Goal: Information Seeking & Learning: Learn about a topic

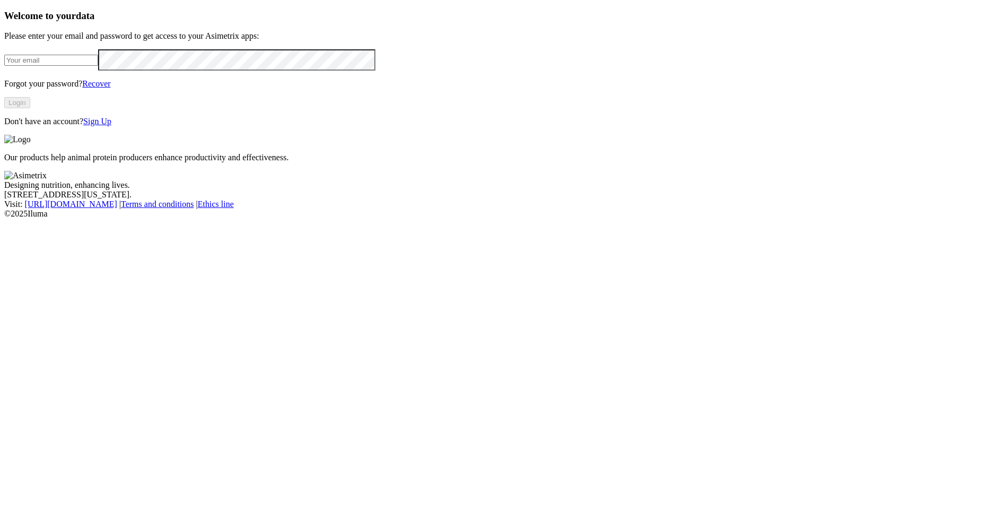
click at [619, 162] on p "Our products help animal protein producers enhance productivity and effectivene…" at bounding box center [495, 158] width 983 height 10
click at [659, 162] on p "Our products help animal protein producers enhance productivity and effectivene…" at bounding box center [495, 158] width 983 height 10
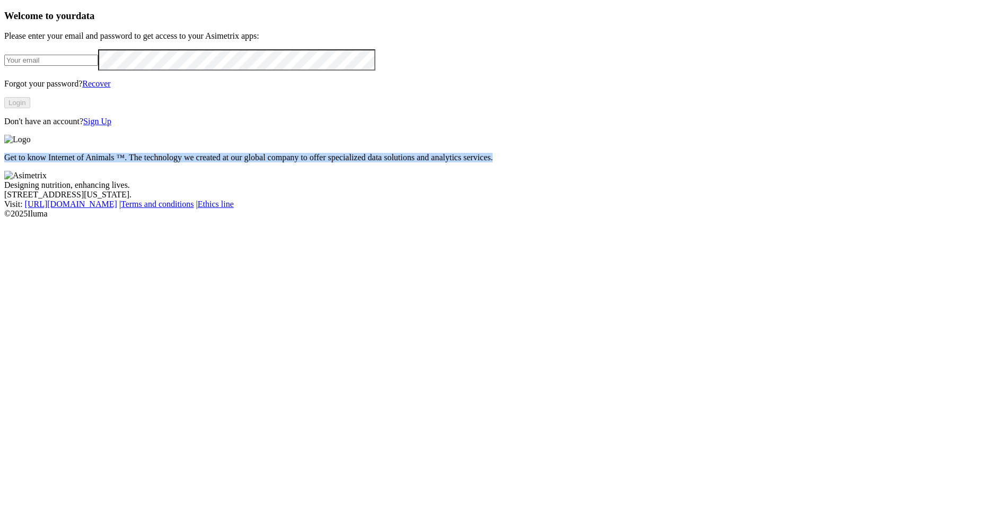
drag, startPoint x: 490, startPoint y: 358, endPoint x: 424, endPoint y: 332, distance: 70.5
click at [424, 162] on p "Get to know Internet of Animals ™. The technology we created at our global comp…" at bounding box center [495, 158] width 983 height 10
copy p "Get to know Internet of Animals ™. The technology we created at our global comp…"
drag, startPoint x: 547, startPoint y: 342, endPoint x: 412, endPoint y: 327, distance: 136.1
click at [412, 162] on p "Our products help animal protein producers enhance productivity and effectivene…" at bounding box center [495, 158] width 983 height 10
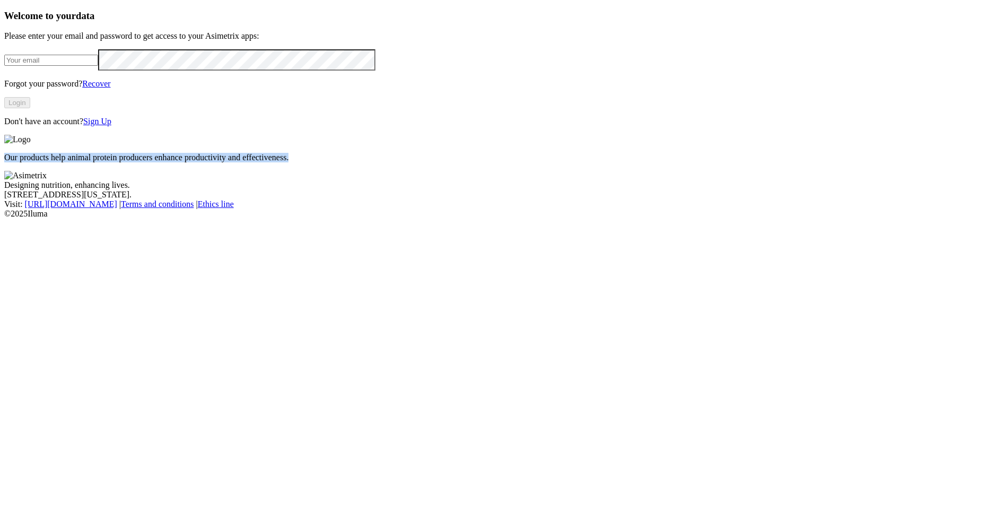
copy p "Our products help animal protein producers enhance productivity and effectivene…"
click at [659, 219] on footer "Designing nutrition, enhancing lives. 1307 Person St, Durham, North Carolina. V…" at bounding box center [495, 195] width 983 height 48
